Goal: Book appointment/travel/reservation

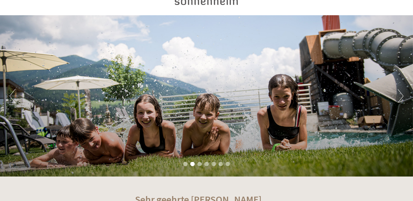
scroll to position [33, 0]
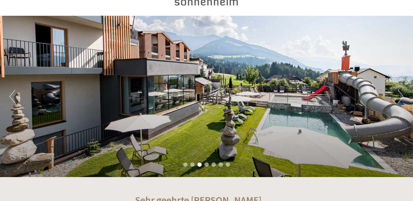
click at [400, 93] on button "Next" at bounding box center [401, 97] width 6 height 14
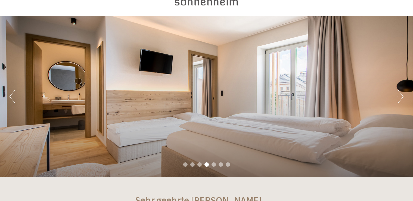
click at [400, 93] on button "Next" at bounding box center [401, 97] width 6 height 14
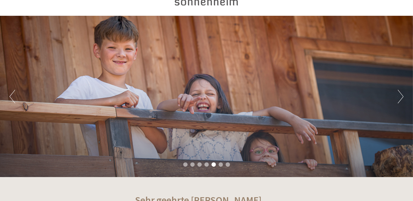
click at [400, 93] on button "Next" at bounding box center [401, 97] width 6 height 14
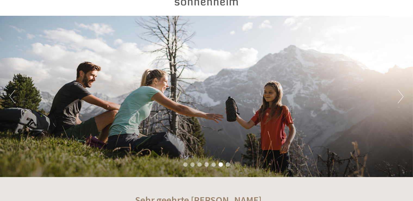
click at [400, 93] on button "Next" at bounding box center [401, 97] width 6 height 14
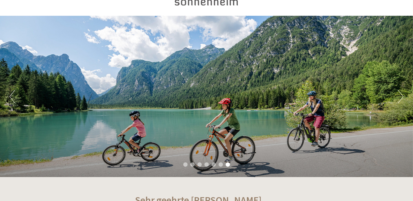
click at [400, 93] on button "Next" at bounding box center [401, 97] width 6 height 14
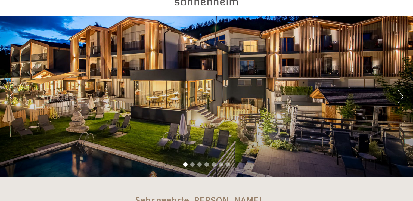
click at [400, 93] on button "Next" at bounding box center [401, 97] width 6 height 14
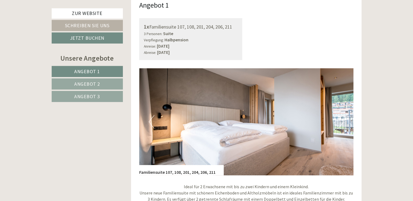
scroll to position [354, 0]
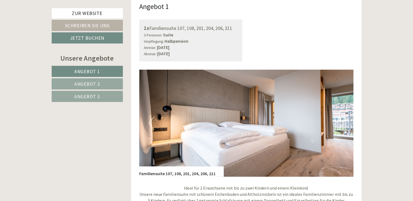
click at [343, 116] on button "Next" at bounding box center [341, 123] width 6 height 14
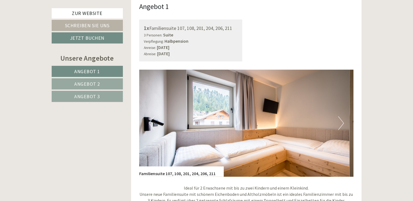
click at [152, 116] on button "Previous" at bounding box center [152, 123] width 6 height 14
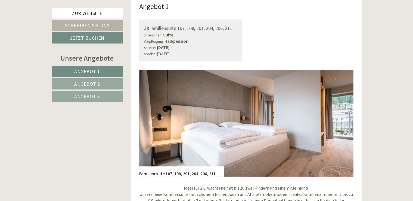
click at [342, 118] on button "Next" at bounding box center [341, 123] width 6 height 14
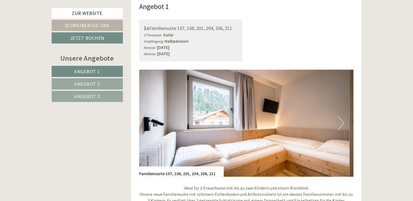
click at [342, 116] on button "Next" at bounding box center [341, 123] width 6 height 14
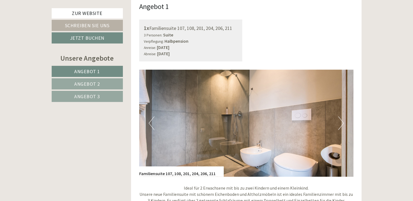
click at [342, 116] on button "Next" at bounding box center [341, 123] width 6 height 14
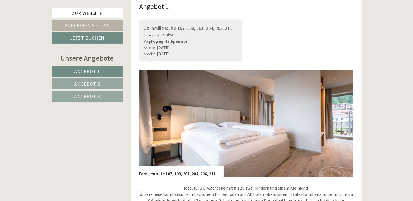
click at [342, 116] on button "Next" at bounding box center [341, 123] width 6 height 14
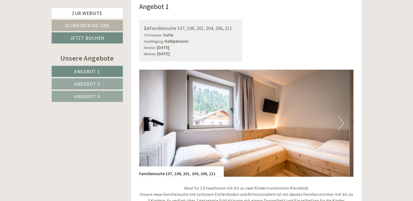
click at [342, 116] on button "Next" at bounding box center [341, 123] width 6 height 14
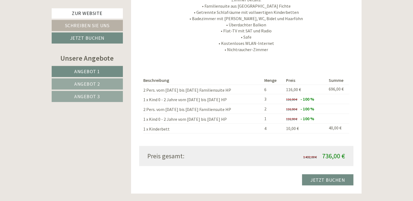
scroll to position [575, 0]
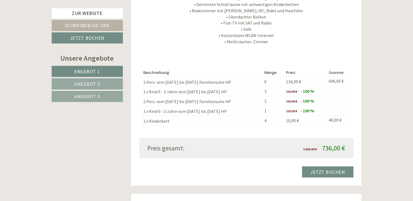
click at [156, 24] on p "Ideal für 2 Erwachsene mit bis zu zwei Kindern und einem Kleinkind. Unsere neue…" at bounding box center [246, 4] width 214 height 81
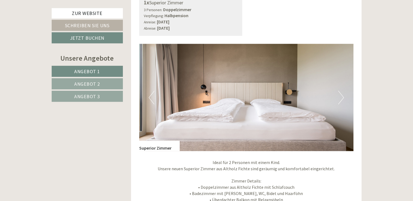
scroll to position [810, 0]
click at [342, 91] on button "Next" at bounding box center [341, 98] width 6 height 14
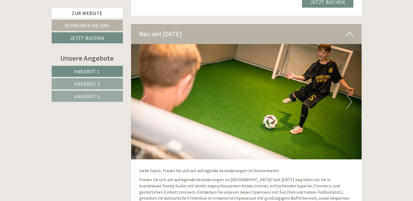
scroll to position [1611, 0]
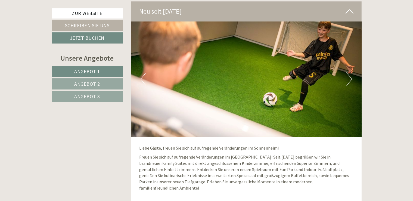
click at [347, 72] on button "Next" at bounding box center [350, 79] width 6 height 14
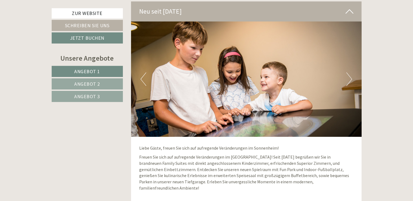
click at [347, 72] on button "Next" at bounding box center [350, 79] width 6 height 14
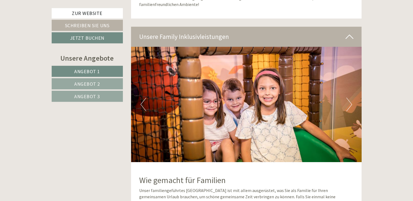
scroll to position [1783, 0]
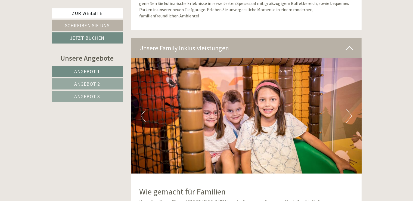
click at [349, 109] on button "Next" at bounding box center [350, 116] width 6 height 14
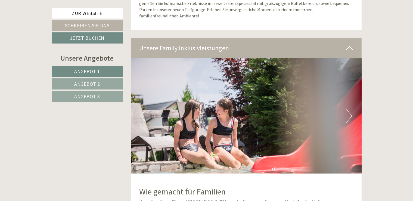
click at [349, 109] on button "Next" at bounding box center [350, 116] width 6 height 14
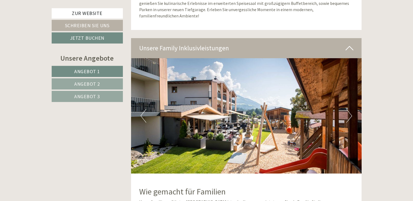
click at [350, 109] on button "Next" at bounding box center [350, 116] width 6 height 14
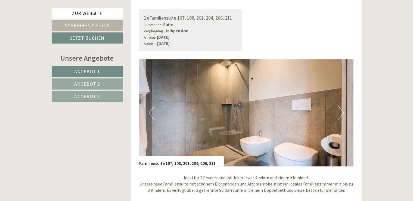
scroll to position [346, 0]
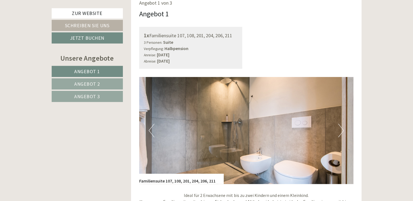
click at [339, 124] on button "Next" at bounding box center [341, 131] width 6 height 14
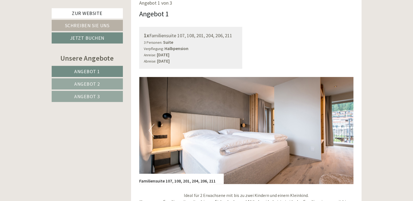
click at [338, 124] on button "Next" at bounding box center [341, 131] width 6 height 14
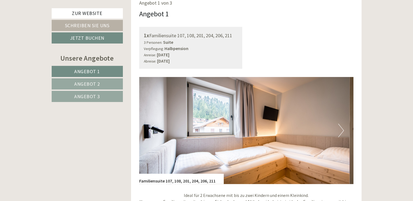
click at [338, 124] on button "Next" at bounding box center [341, 131] width 6 height 14
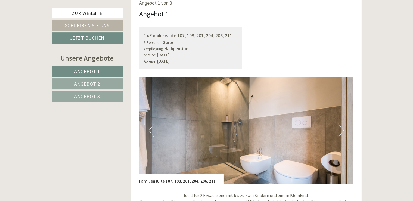
click at [338, 124] on button "Next" at bounding box center [341, 131] width 6 height 14
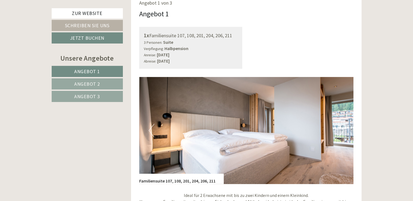
click at [338, 124] on button "Next" at bounding box center [341, 131] width 6 height 14
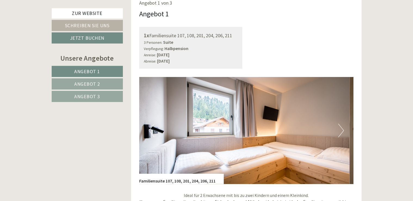
click at [338, 124] on button "Next" at bounding box center [341, 131] width 6 height 14
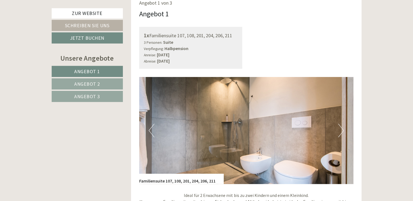
click at [338, 124] on button "Next" at bounding box center [341, 131] width 6 height 14
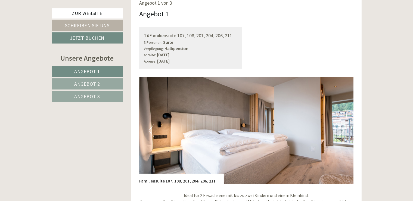
click at [338, 124] on button "Next" at bounding box center [341, 131] width 6 height 14
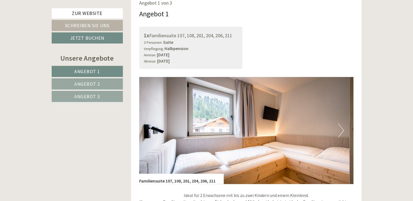
click at [338, 124] on button "Next" at bounding box center [341, 131] width 6 height 14
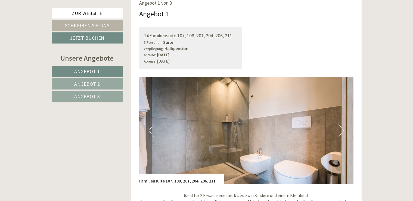
click at [338, 124] on button "Next" at bounding box center [341, 131] width 6 height 14
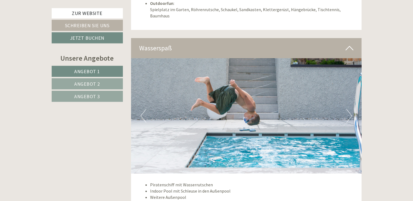
scroll to position [2013, 0]
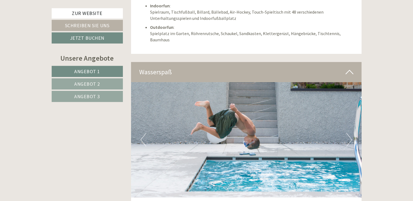
click at [347, 133] on button "Next" at bounding box center [350, 140] width 6 height 14
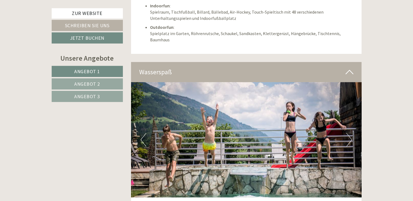
click at [347, 133] on button "Next" at bounding box center [350, 140] width 6 height 14
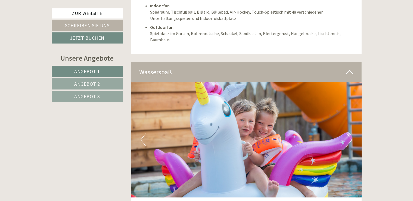
click at [347, 133] on button "Next" at bounding box center [350, 140] width 6 height 14
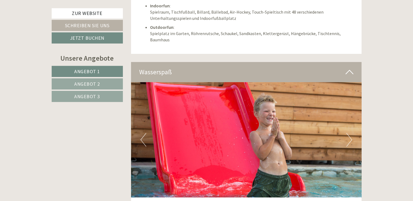
click at [347, 133] on button "Next" at bounding box center [350, 140] width 6 height 14
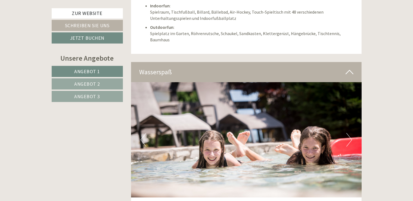
click at [347, 133] on button "Next" at bounding box center [350, 140] width 6 height 14
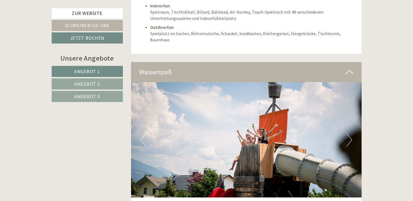
click at [347, 133] on button "Next" at bounding box center [350, 140] width 6 height 14
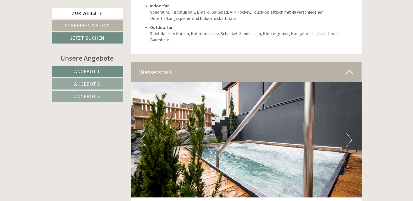
click at [347, 133] on button "Next" at bounding box center [350, 140] width 6 height 14
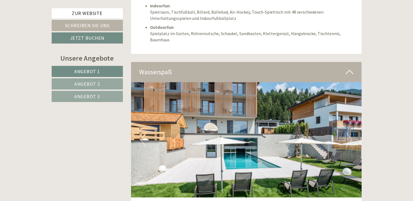
click at [347, 133] on button "Next" at bounding box center [350, 140] width 6 height 14
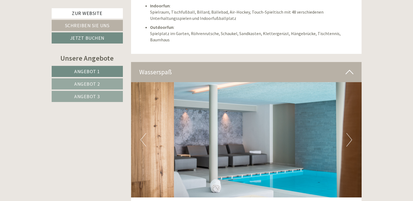
click at [347, 133] on button "Next" at bounding box center [350, 140] width 6 height 14
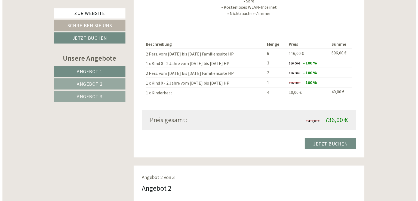
scroll to position [603, 0]
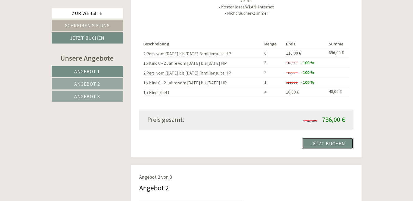
click at [326, 138] on link "Jetzt buchen" at bounding box center [327, 143] width 51 height 11
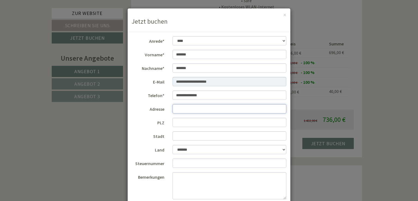
click at [199, 108] on input "Adresse" at bounding box center [229, 108] width 114 height 9
type input "**********"
click at [187, 119] on input "PLZ" at bounding box center [229, 122] width 114 height 9
type input "*****"
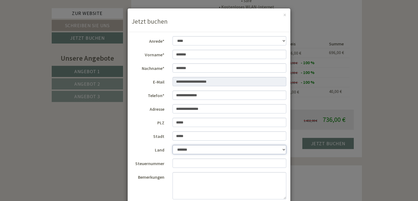
click at [172, 145] on select "**********" at bounding box center [229, 149] width 114 height 9
select select "*"
click option "**********" at bounding box center [0, 0] width 0 height 0
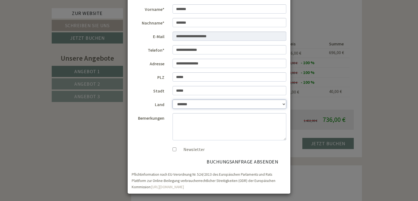
scroll to position [46, 0]
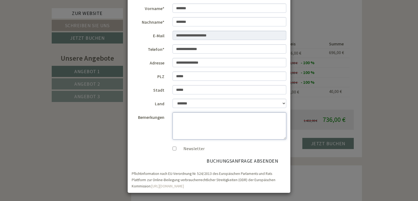
click at [224, 122] on textarea "Bemerkungen" at bounding box center [229, 125] width 114 height 27
type textarea "**********"
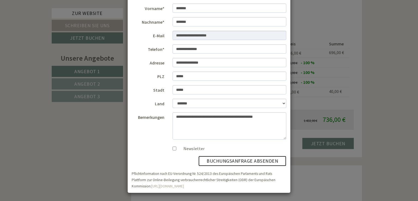
click at [233, 161] on button "Buchungsanfrage absenden" at bounding box center [242, 161] width 88 height 10
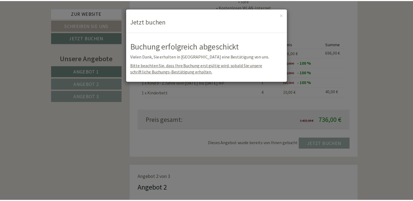
scroll to position [0, 0]
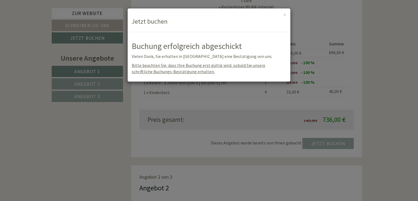
click at [259, 64] on span "Bitte beachten Sie, dass Ihre Buchung erst gültig wird, sobald Sie unsere schri…" at bounding box center [199, 69] width 134 height 12
click at [286, 16] on button "×" at bounding box center [284, 15] width 3 height 6
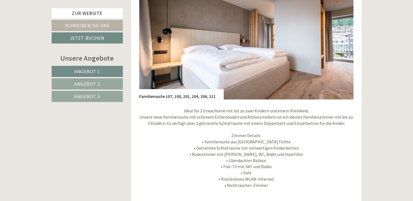
scroll to position [345, 0]
